Goal: Task Accomplishment & Management: Manage account settings

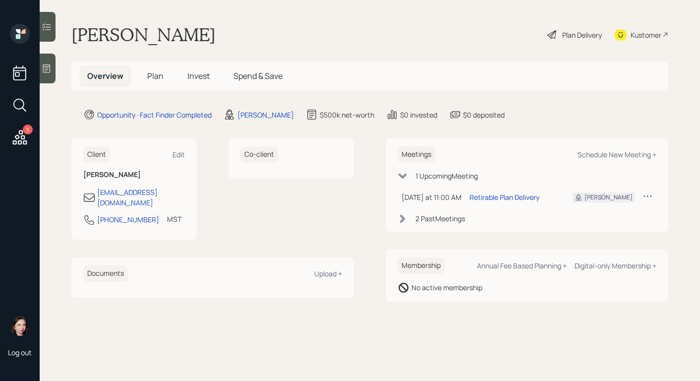
click at [21, 140] on icon at bounding box center [20, 137] width 18 height 18
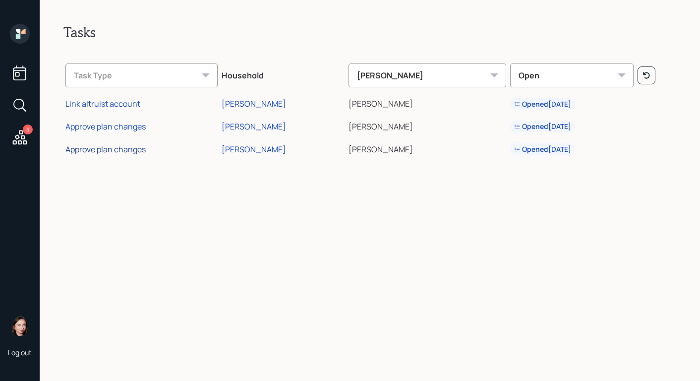
click at [134, 145] on div "Approve plan changes" at bounding box center [105, 149] width 80 height 11
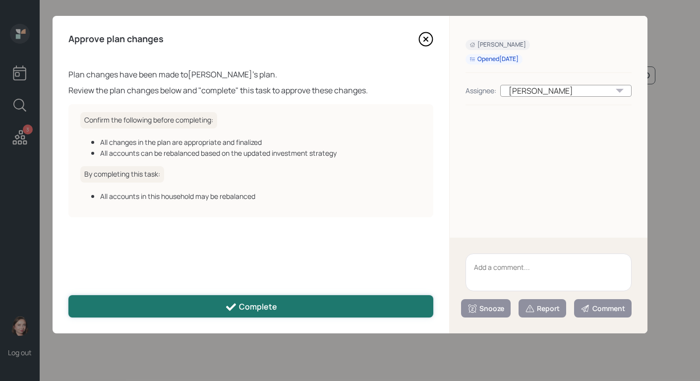
click at [271, 299] on button "Complete" at bounding box center [250, 306] width 365 height 22
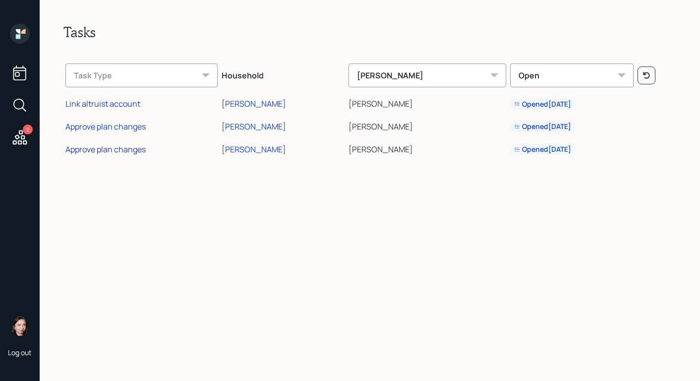
click at [98, 149] on div "Approve plan changes" at bounding box center [105, 149] width 80 height 11
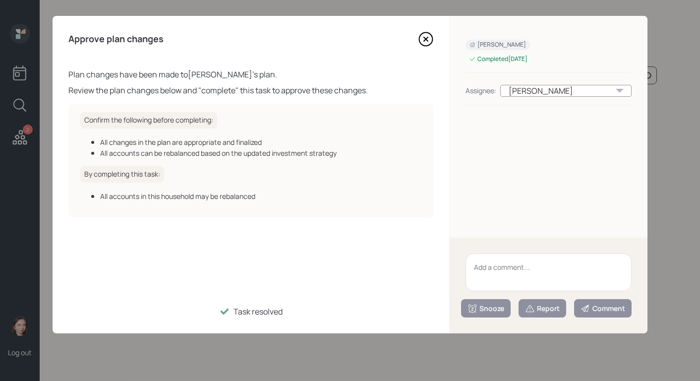
click at [426, 41] on icon at bounding box center [426, 39] width 15 height 15
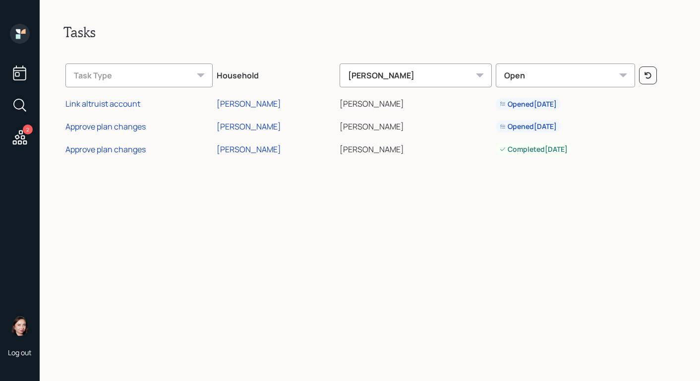
click at [16, 22] on div "2 Log out" at bounding box center [20, 190] width 40 height 381
click at [19, 29] on icon at bounding box center [18, 31] width 4 height 4
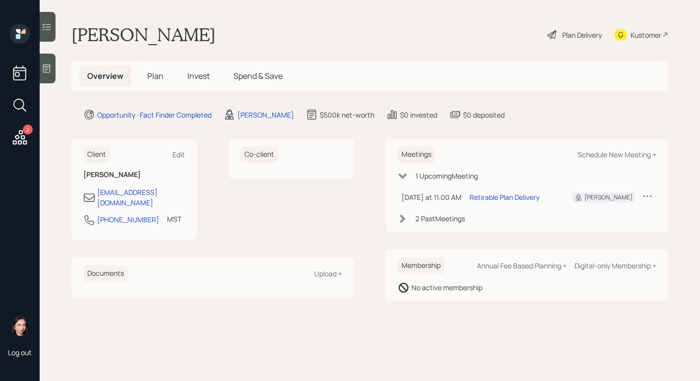
click at [557, 32] on icon at bounding box center [553, 35] width 12 height 12
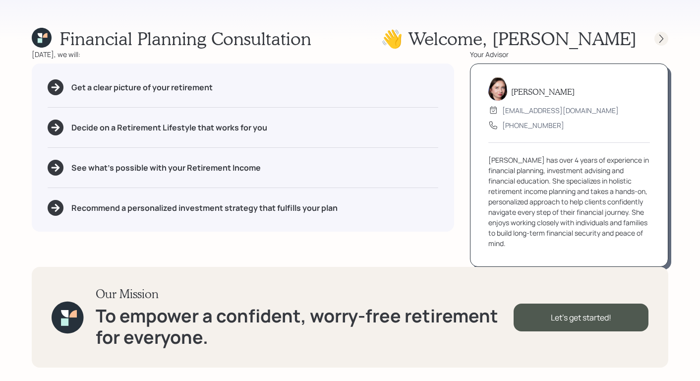
click at [660, 37] on icon at bounding box center [662, 39] width 10 height 10
